Goal: Information Seeking & Learning: Learn about a topic

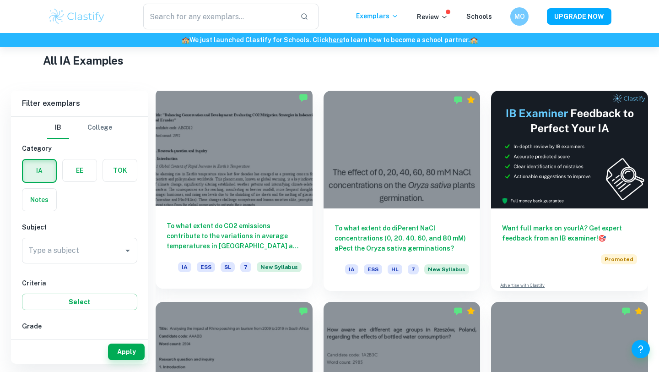
scroll to position [219, 0]
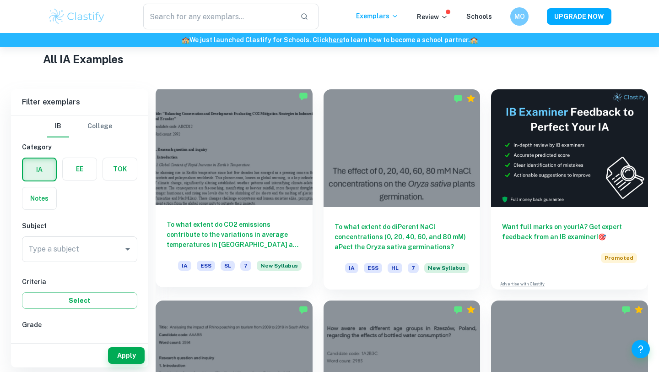
click at [244, 158] on div at bounding box center [234, 146] width 157 height 118
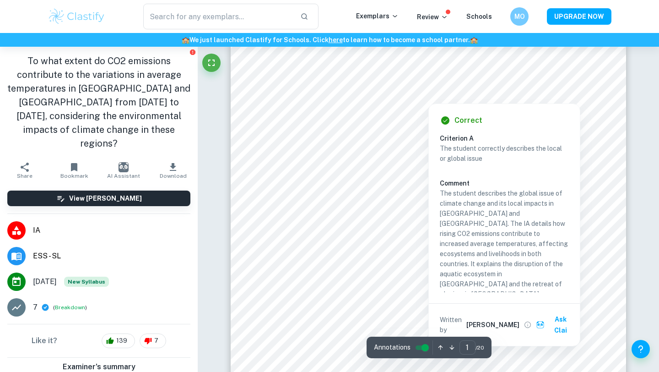
scroll to position [175, 0]
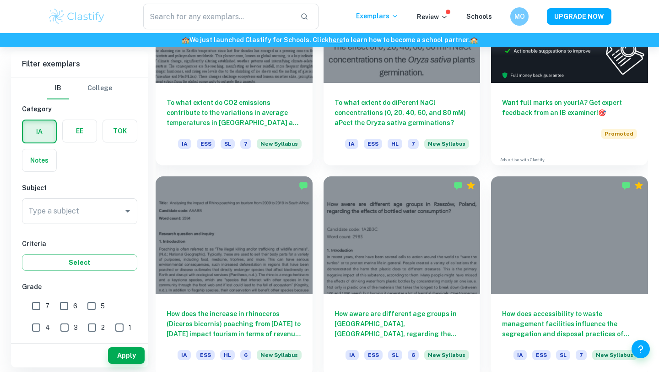
scroll to position [347, 0]
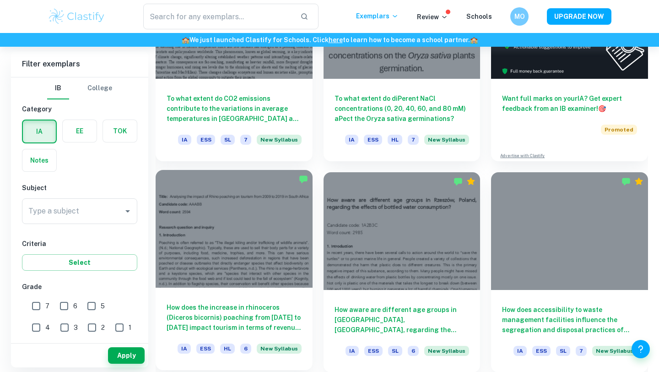
click at [230, 249] on div at bounding box center [234, 229] width 157 height 118
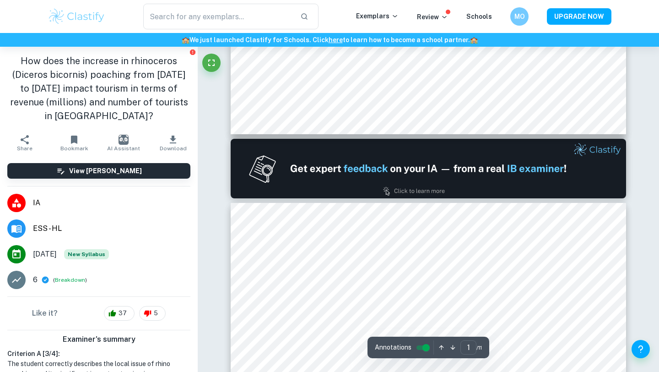
type input "2"
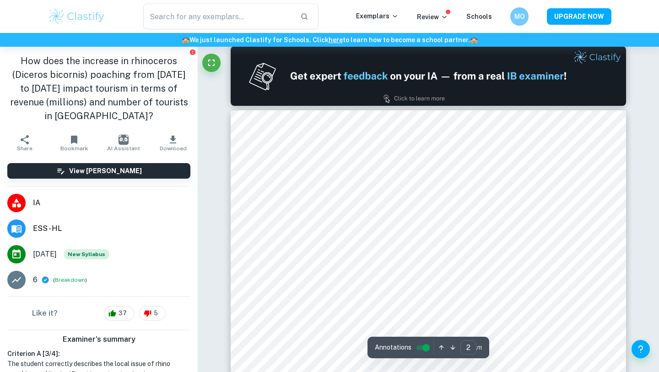
scroll to position [524, 0]
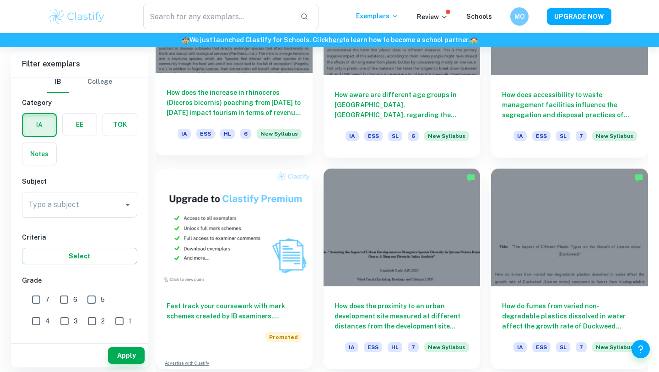
scroll to position [584, 0]
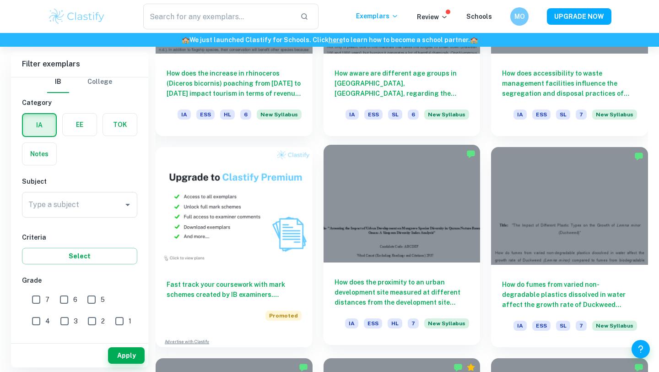
click at [368, 214] on div at bounding box center [402, 204] width 157 height 118
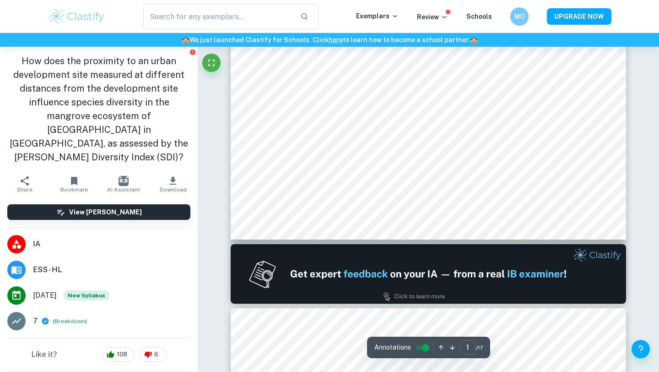
type input "2"
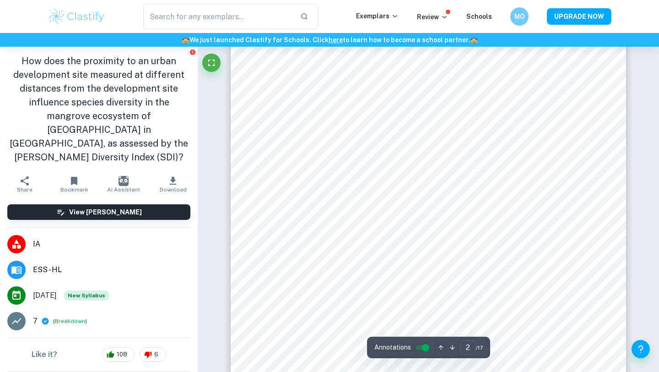
scroll to position [689, 0]
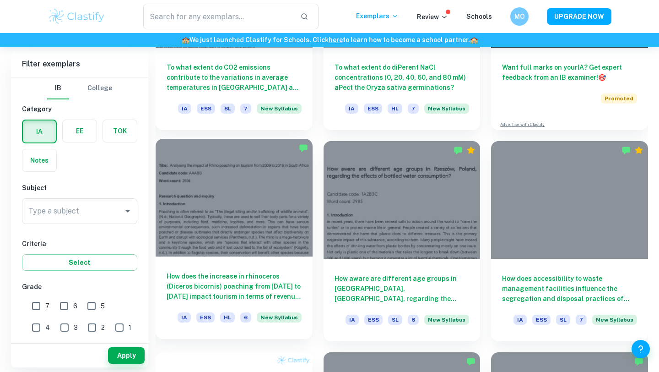
scroll to position [373, 0]
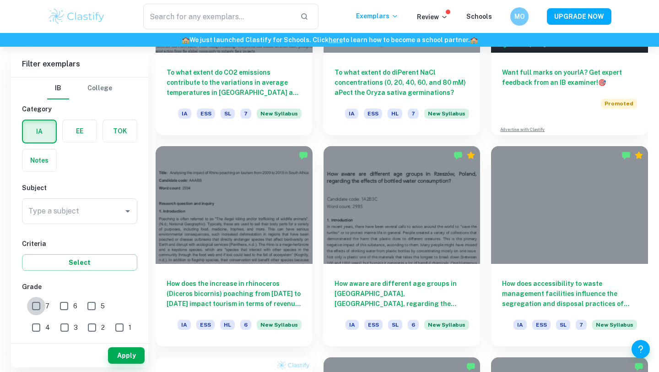
click at [39, 310] on input "7" at bounding box center [36, 306] width 18 height 18
checkbox input "true"
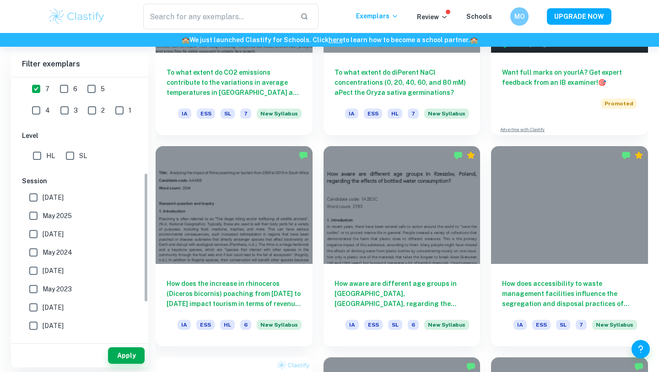
scroll to position [267, 0]
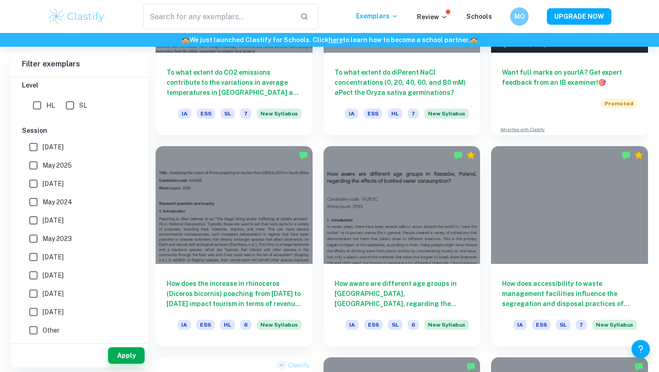
click at [34, 149] on input "[DATE]" at bounding box center [33, 147] width 18 height 18
checkbox input "true"
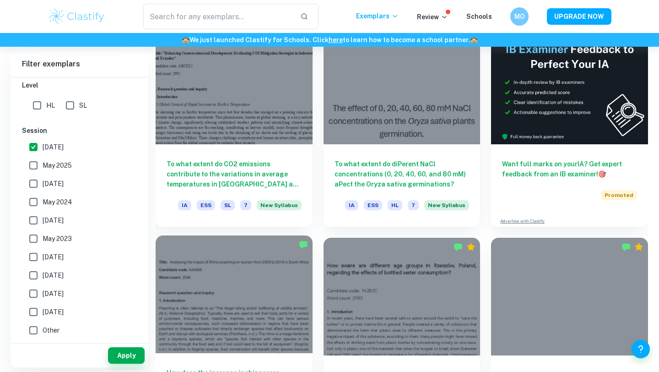
scroll to position [281, 0]
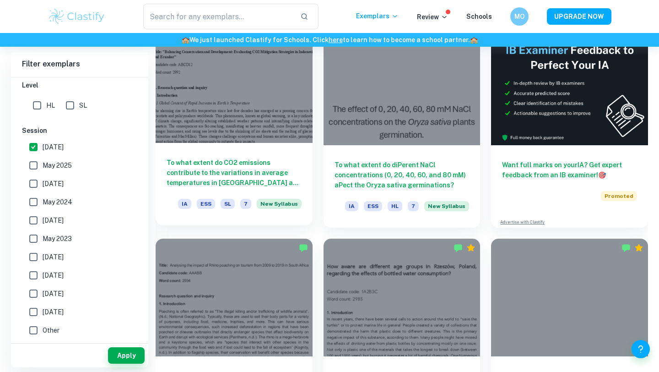
click at [264, 108] on div at bounding box center [234, 84] width 157 height 118
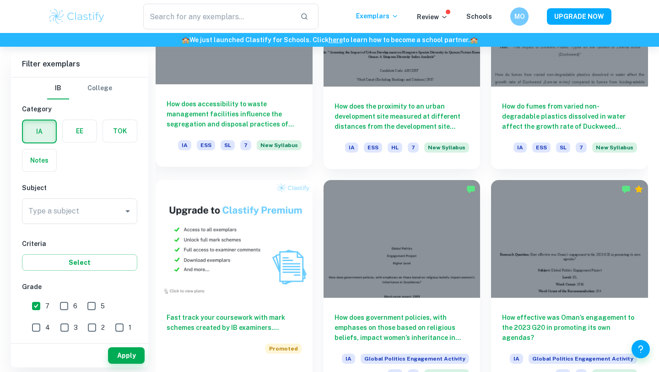
scroll to position [567, 0]
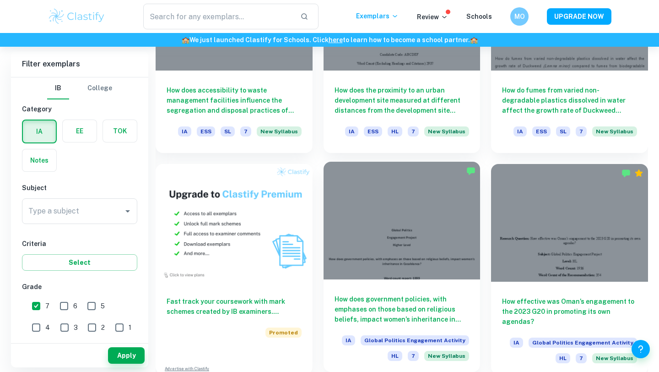
click at [419, 226] on div at bounding box center [402, 221] width 157 height 118
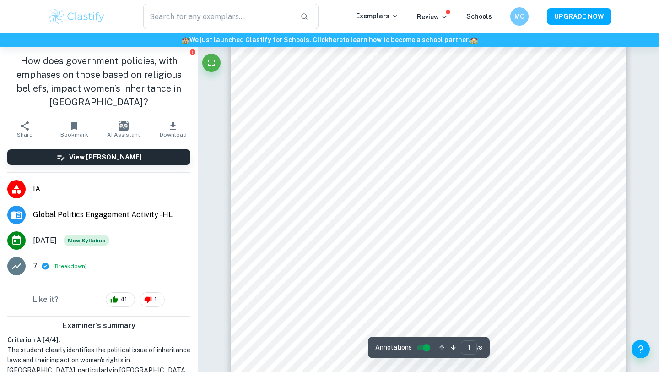
scroll to position [189, 0]
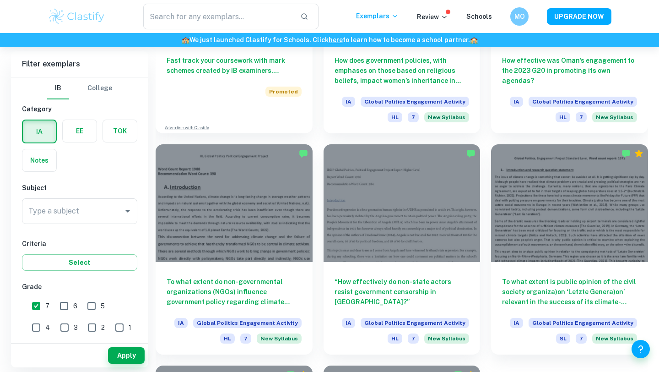
scroll to position [808, 0]
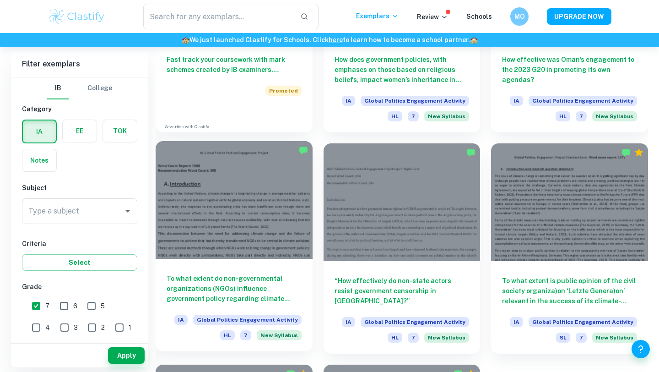
click at [274, 210] on div at bounding box center [234, 200] width 157 height 118
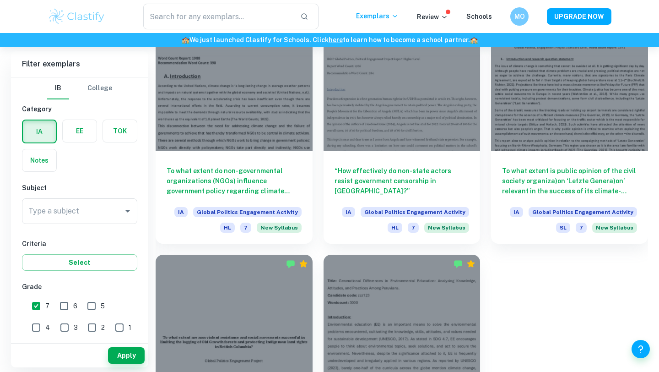
scroll to position [920, 0]
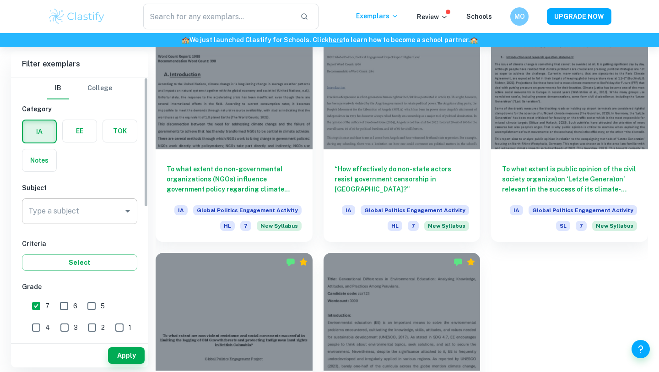
click at [74, 218] on input "Type a subject" at bounding box center [72, 210] width 93 height 17
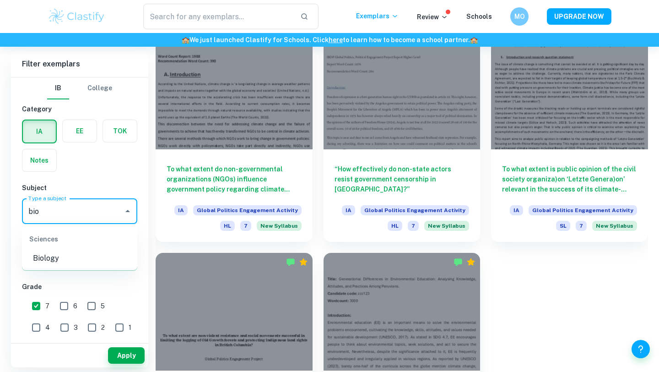
click at [92, 261] on li "Biology" at bounding box center [79, 258] width 115 height 16
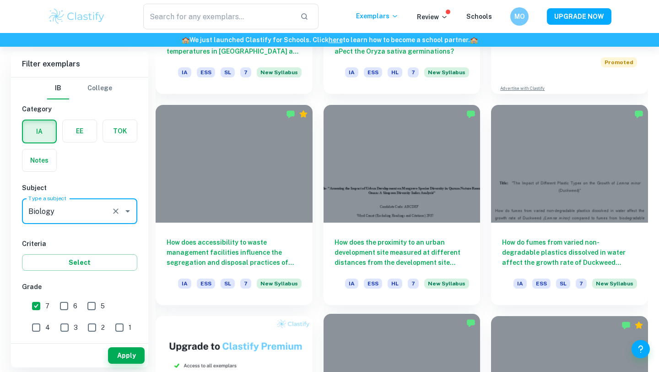
scroll to position [355, 0]
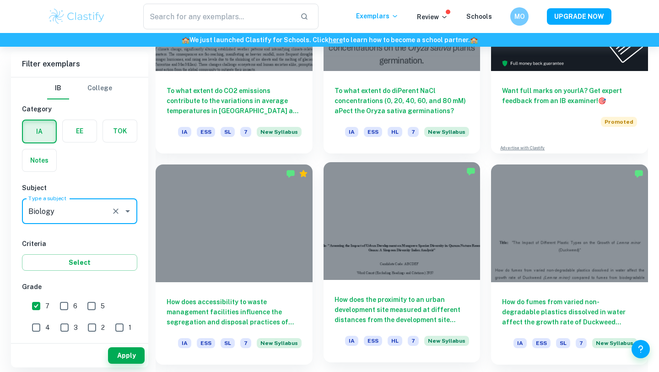
type input "Biology"
click at [442, 205] on div at bounding box center [402, 221] width 157 height 118
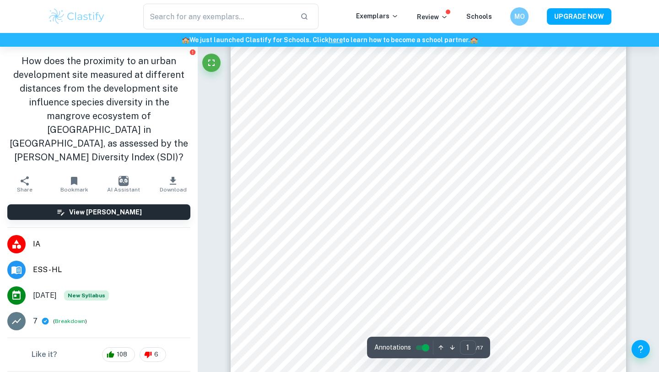
scroll to position [22, 0]
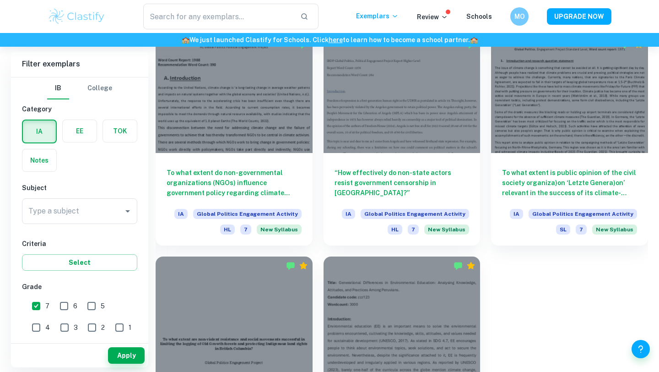
scroll to position [931, 0]
